Goal: Navigation & Orientation: Find specific page/section

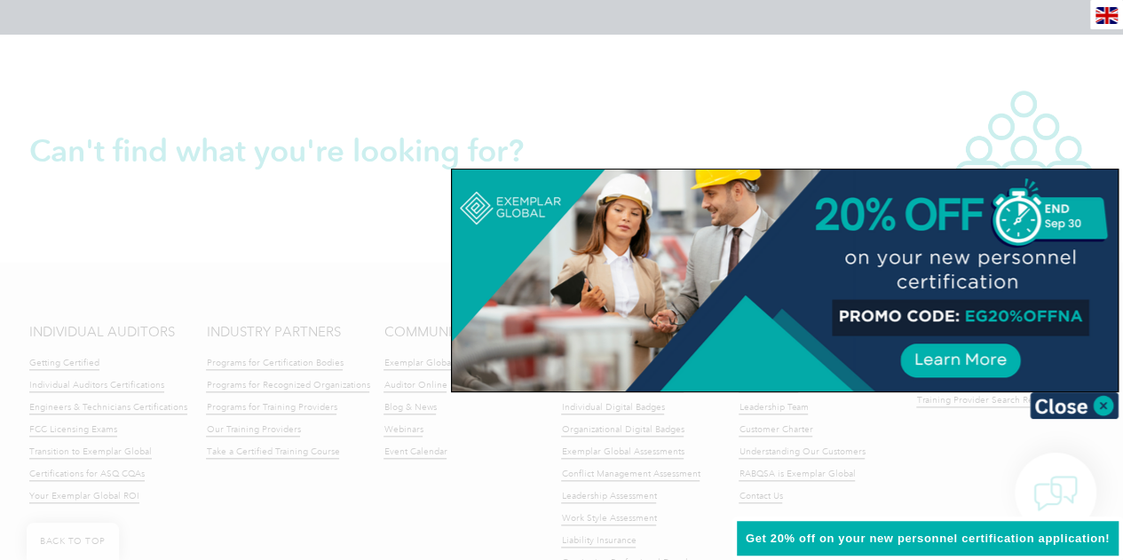
scroll to position [4105, 0]
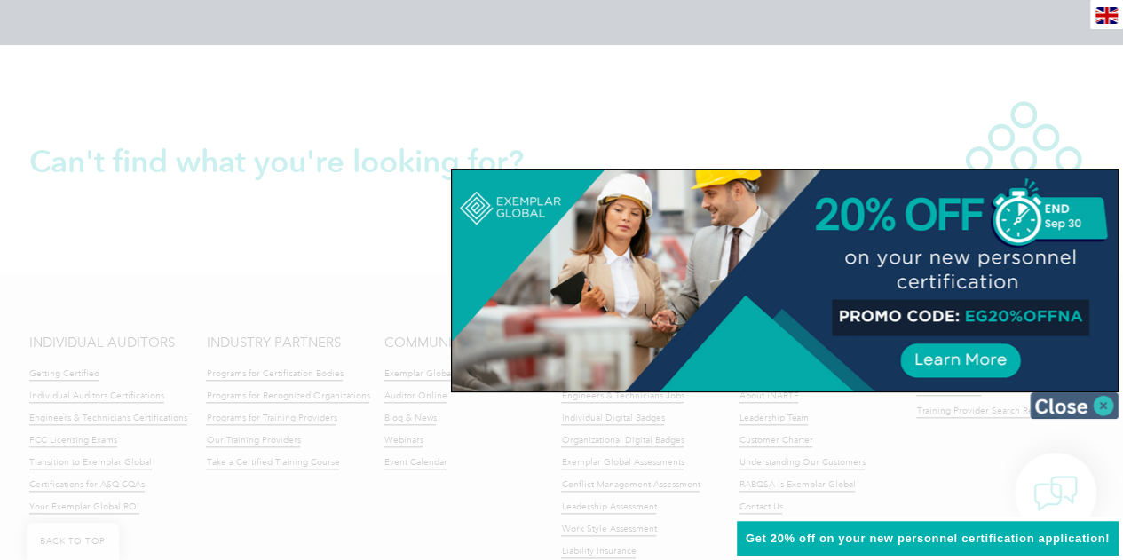
click at [1096, 414] on img at bounding box center [1073, 405] width 89 height 27
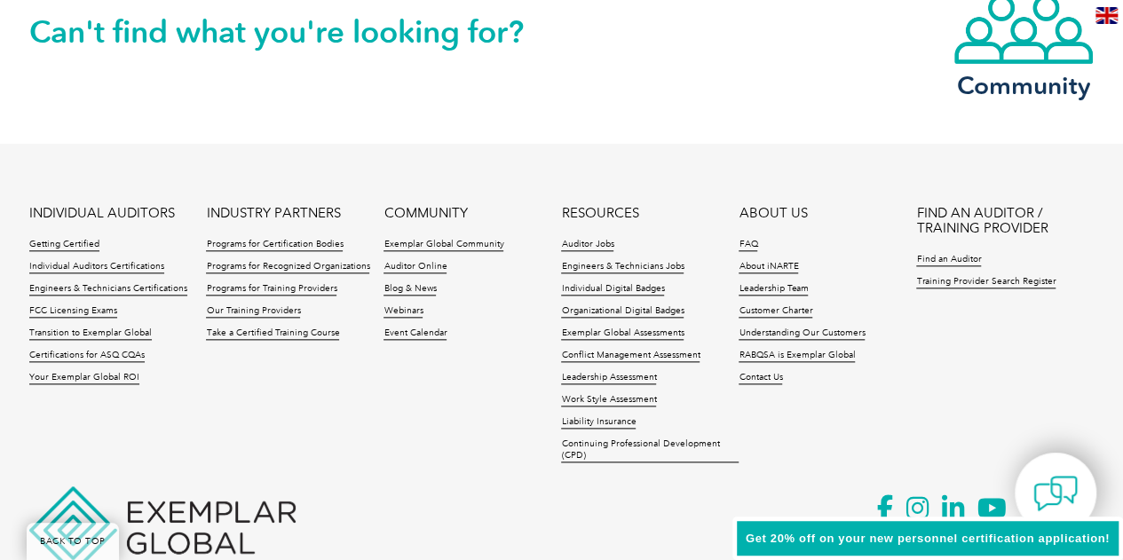
scroll to position [4297, 0]
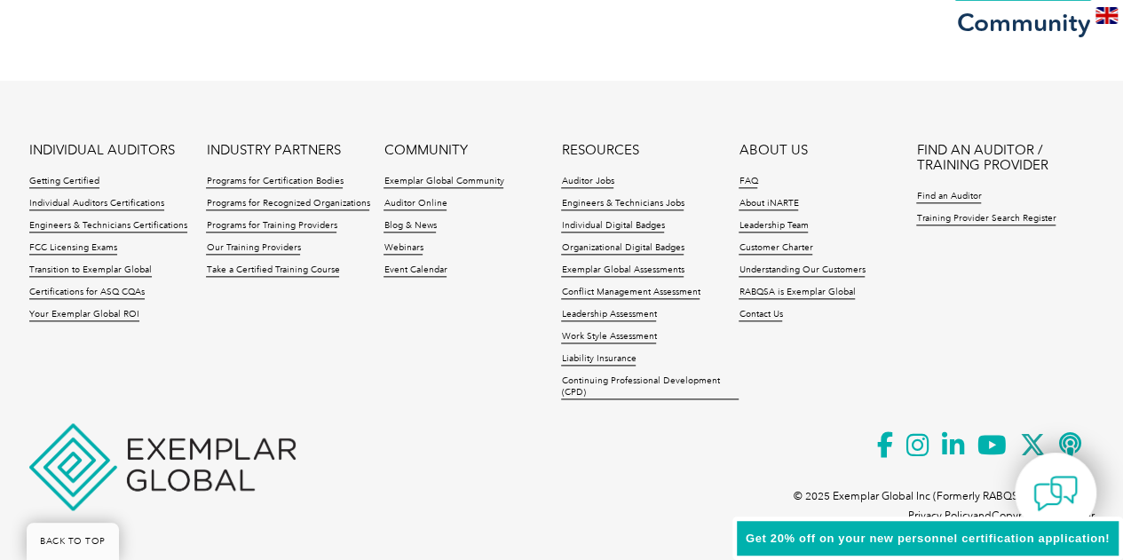
click at [944, 512] on link "Privacy Policy" at bounding box center [940, 515] width 65 height 12
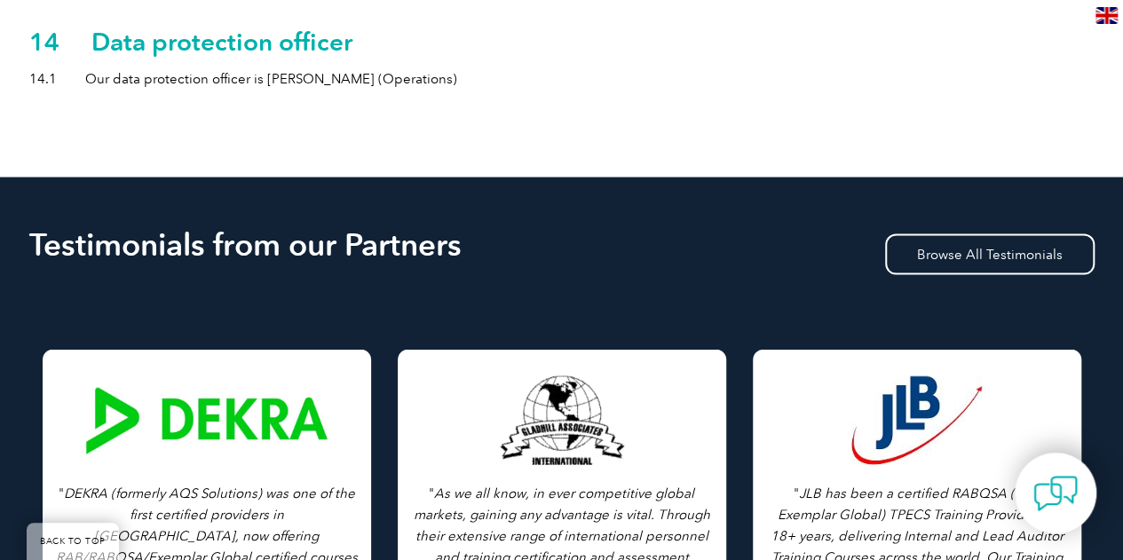
scroll to position [4660, 0]
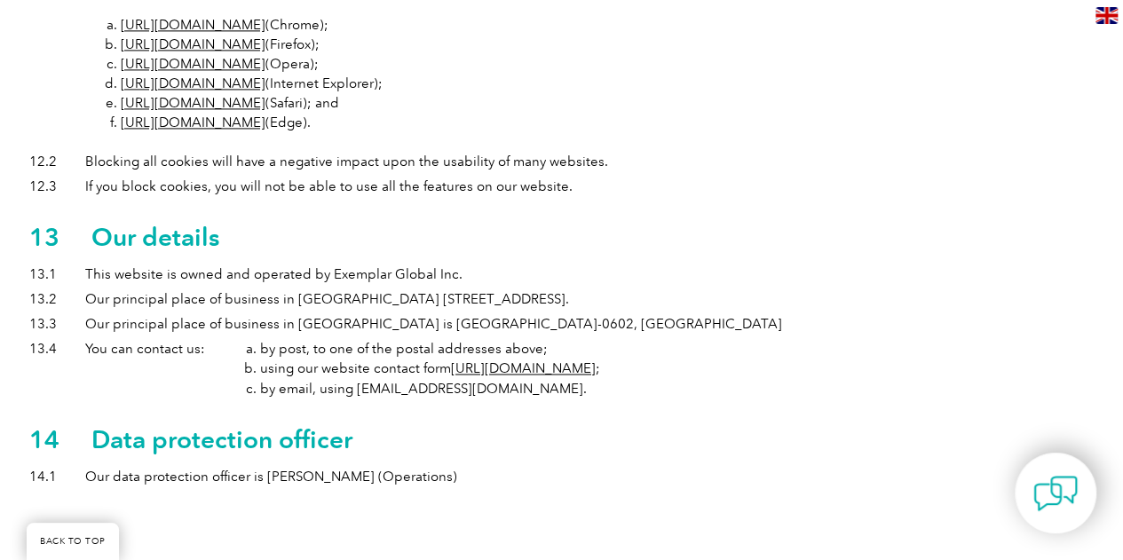
click at [569, 360] on link "https://exemplarglobal.org/contact-us/" at bounding box center [523, 368] width 145 height 16
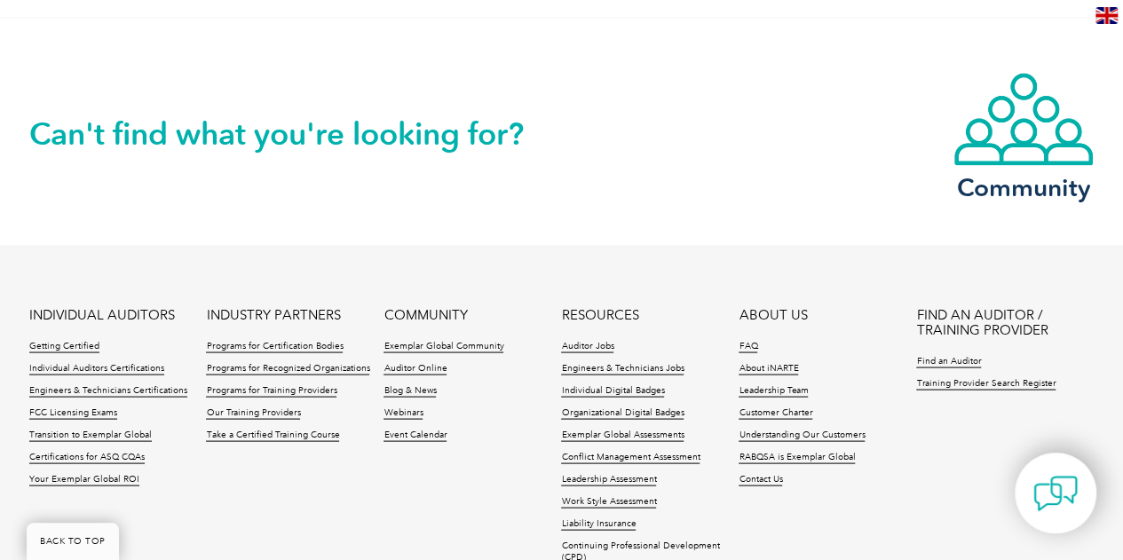
scroll to position [1588, 0]
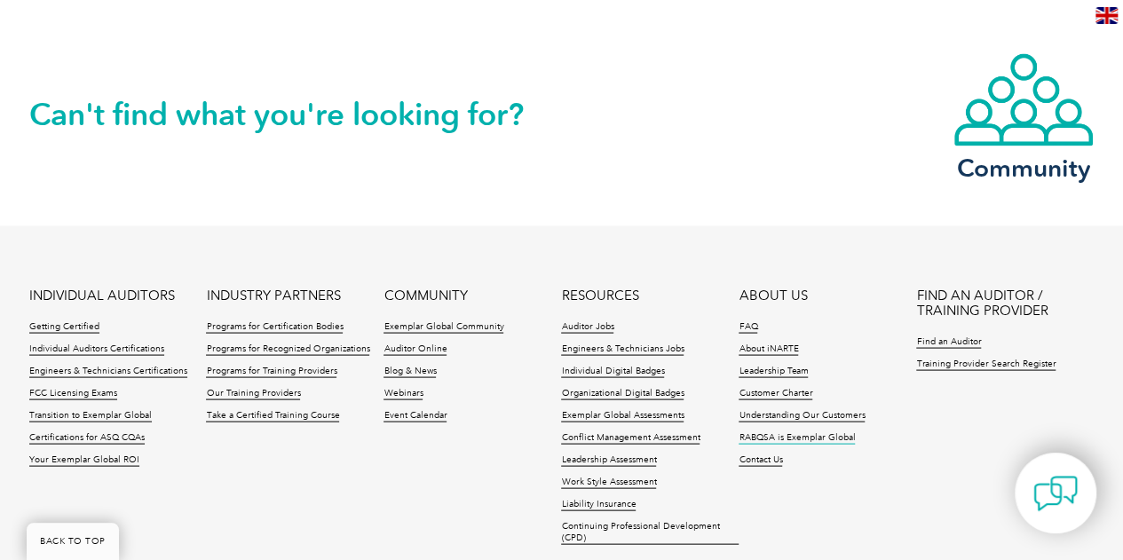
click at [801, 433] on link "RABQSA is Exemplar Global" at bounding box center [796, 437] width 116 height 12
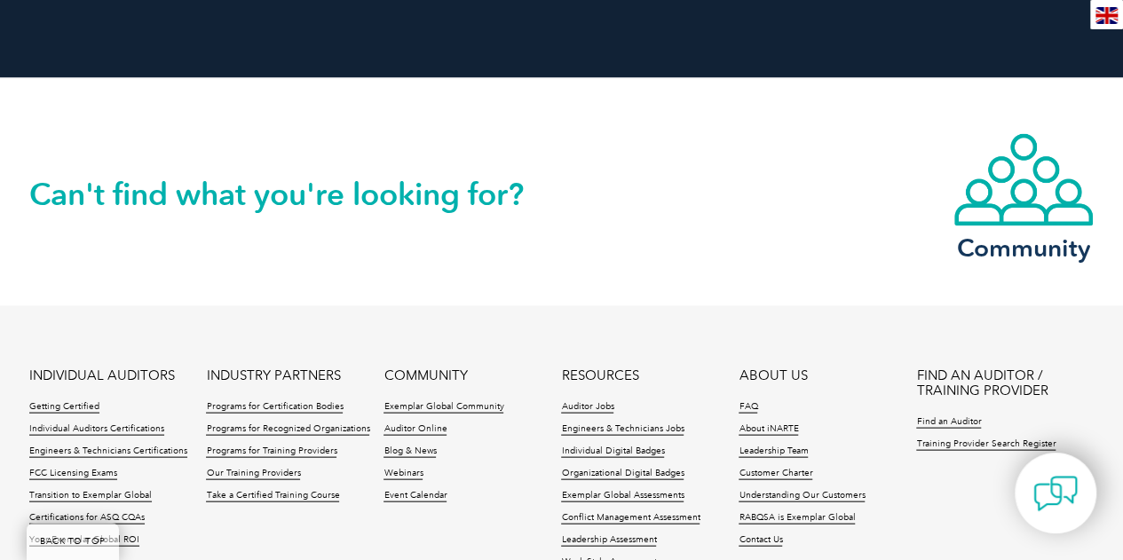
scroll to position [1859, 0]
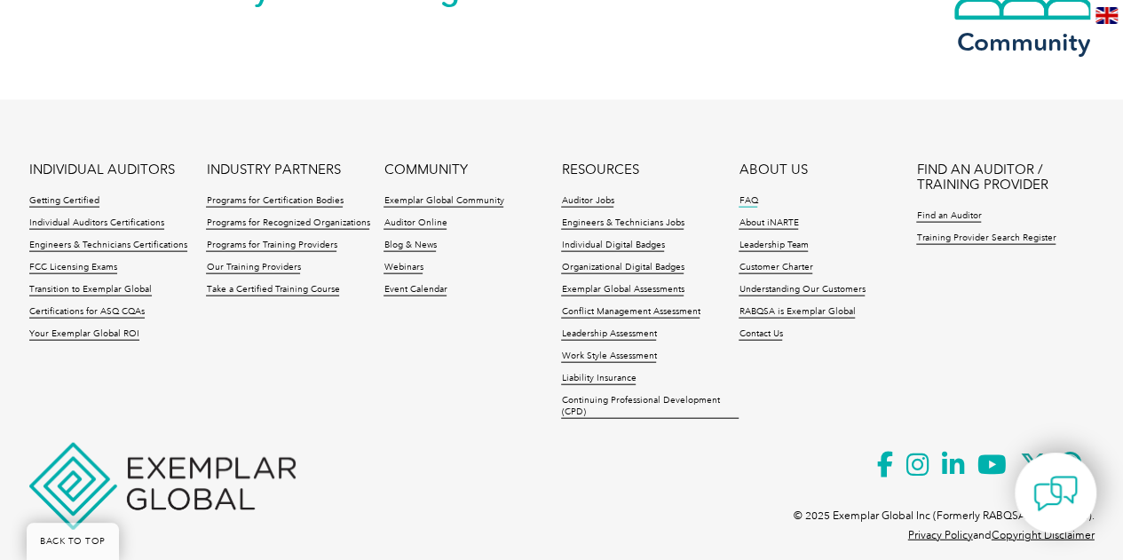
click at [747, 195] on link "FAQ" at bounding box center [747, 201] width 19 height 12
